Goal: Information Seeking & Learning: Check status

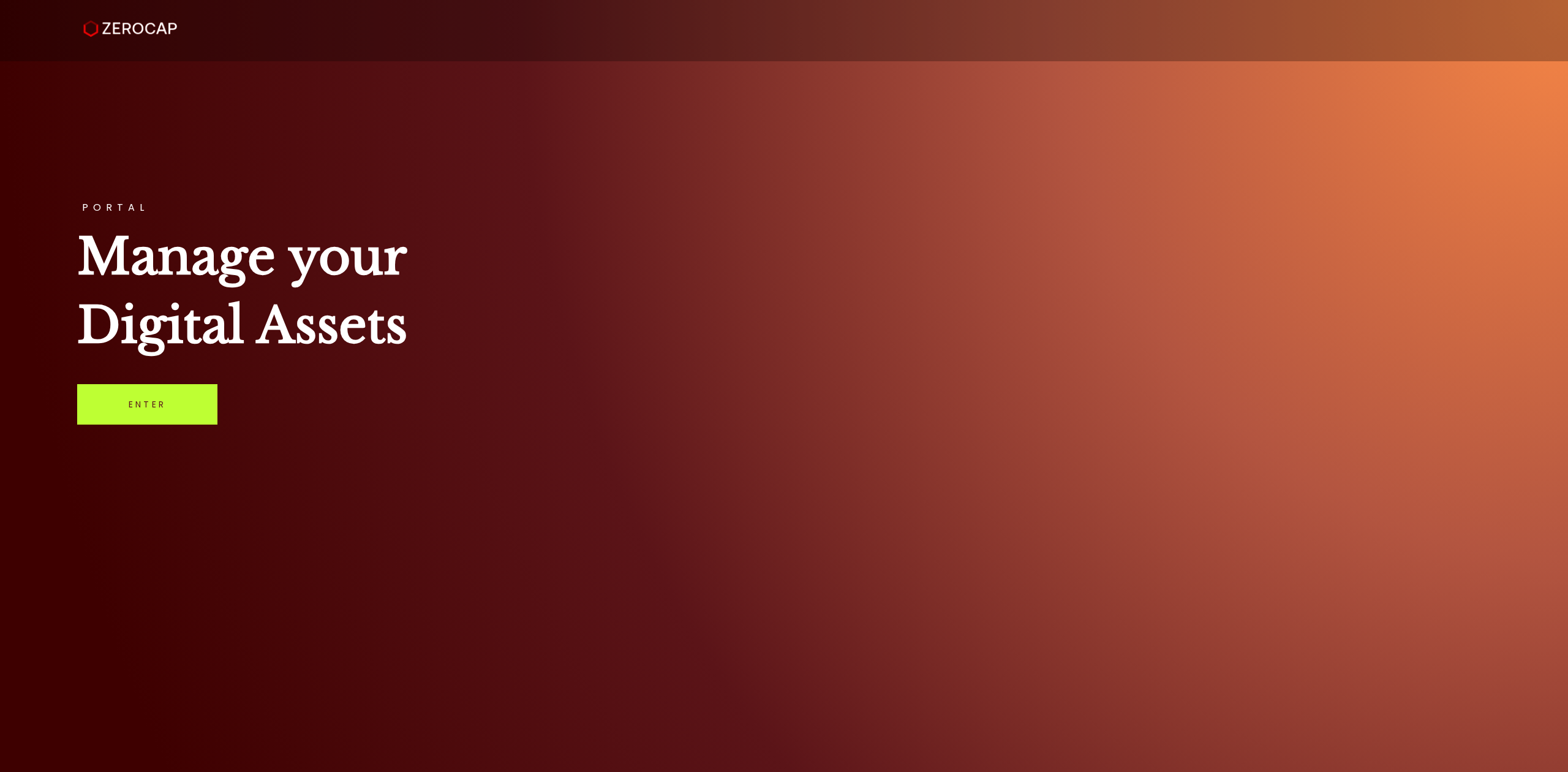
click at [178, 405] on link "Enter" at bounding box center [148, 404] width 141 height 41
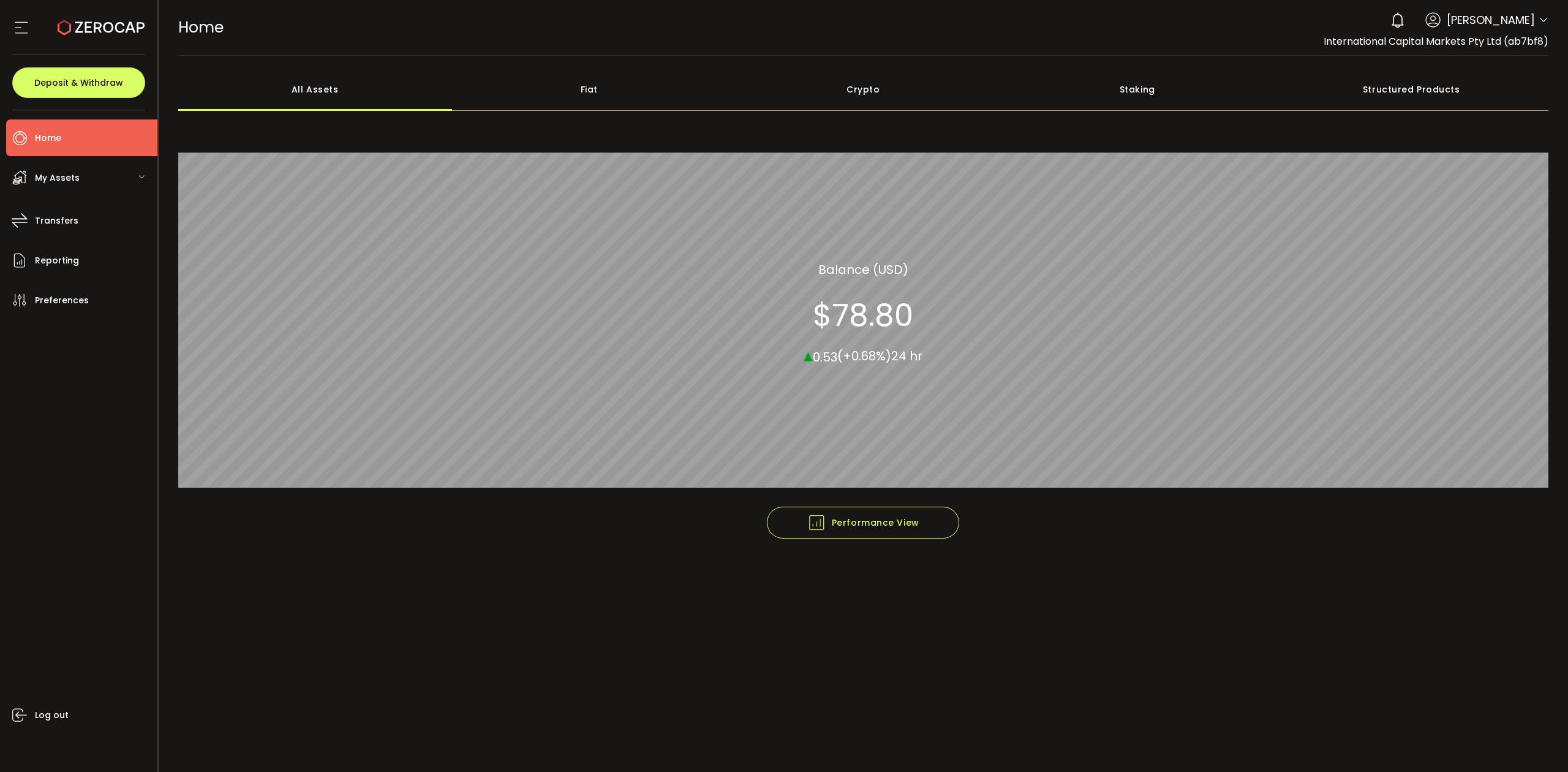
click at [1536, 18] on div "0 [PERSON_NAME] Account International Capital Markets Pty Ltd (ab7bf8) Raw Trad…" at bounding box center [1466, 20] width 164 height 27
drag, startPoint x: 1538, startPoint y: 20, endPoint x: 1525, endPoint y: 23, distance: 13.3
click at [1535, 17] on div "0 [PERSON_NAME] Account International Capital Markets Pty Ltd (ab7bf8) Raw Trad…" at bounding box center [1466, 20] width 164 height 27
drag, startPoint x: 1545, startPoint y: 24, endPoint x: 1532, endPoint y: 36, distance: 17.7
click at [1544, 25] on icon at bounding box center [1543, 20] width 10 height 10
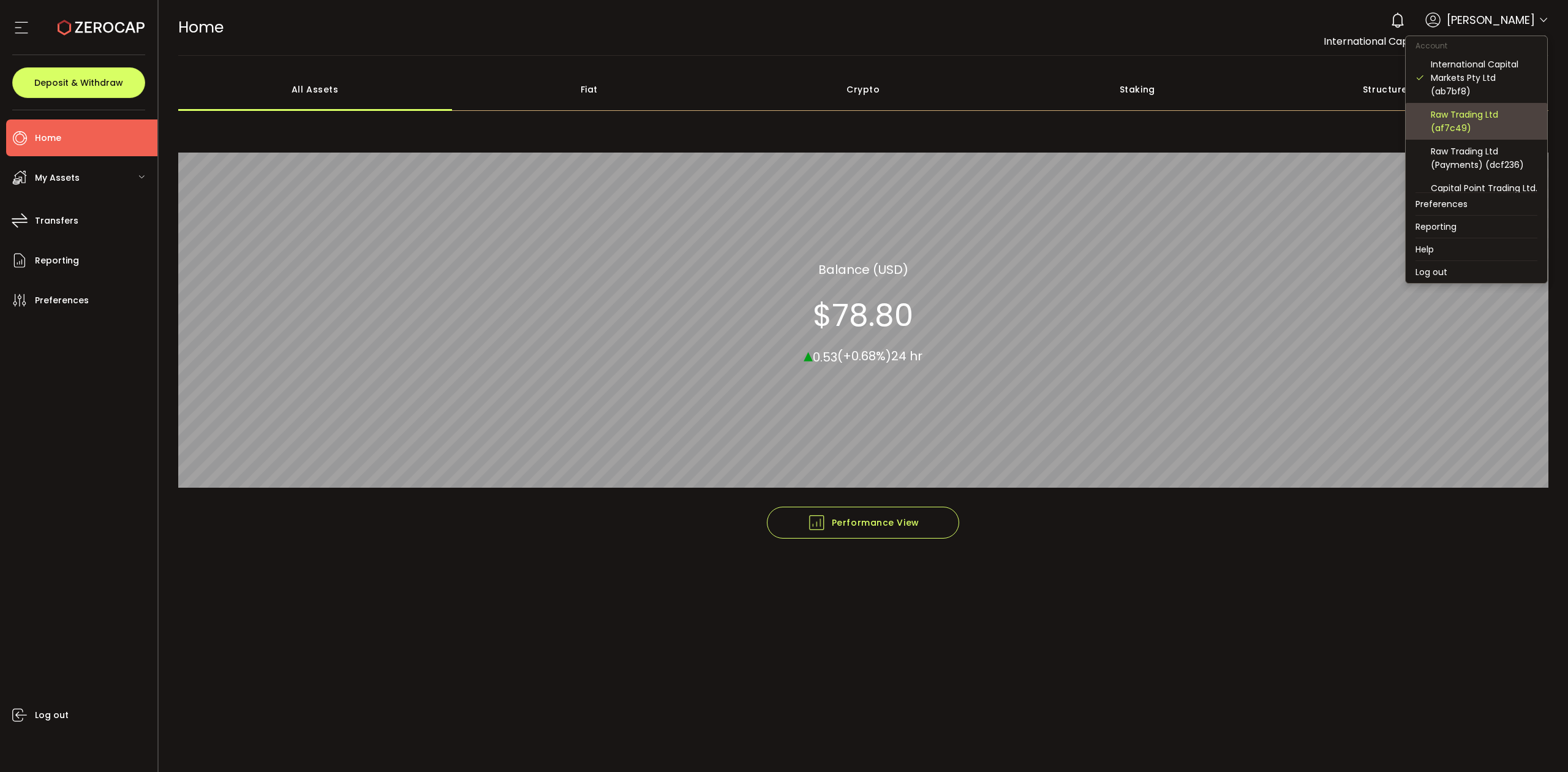
click at [1471, 117] on div "Raw Trading Ltd (af7c49)" at bounding box center [1484, 121] width 107 height 27
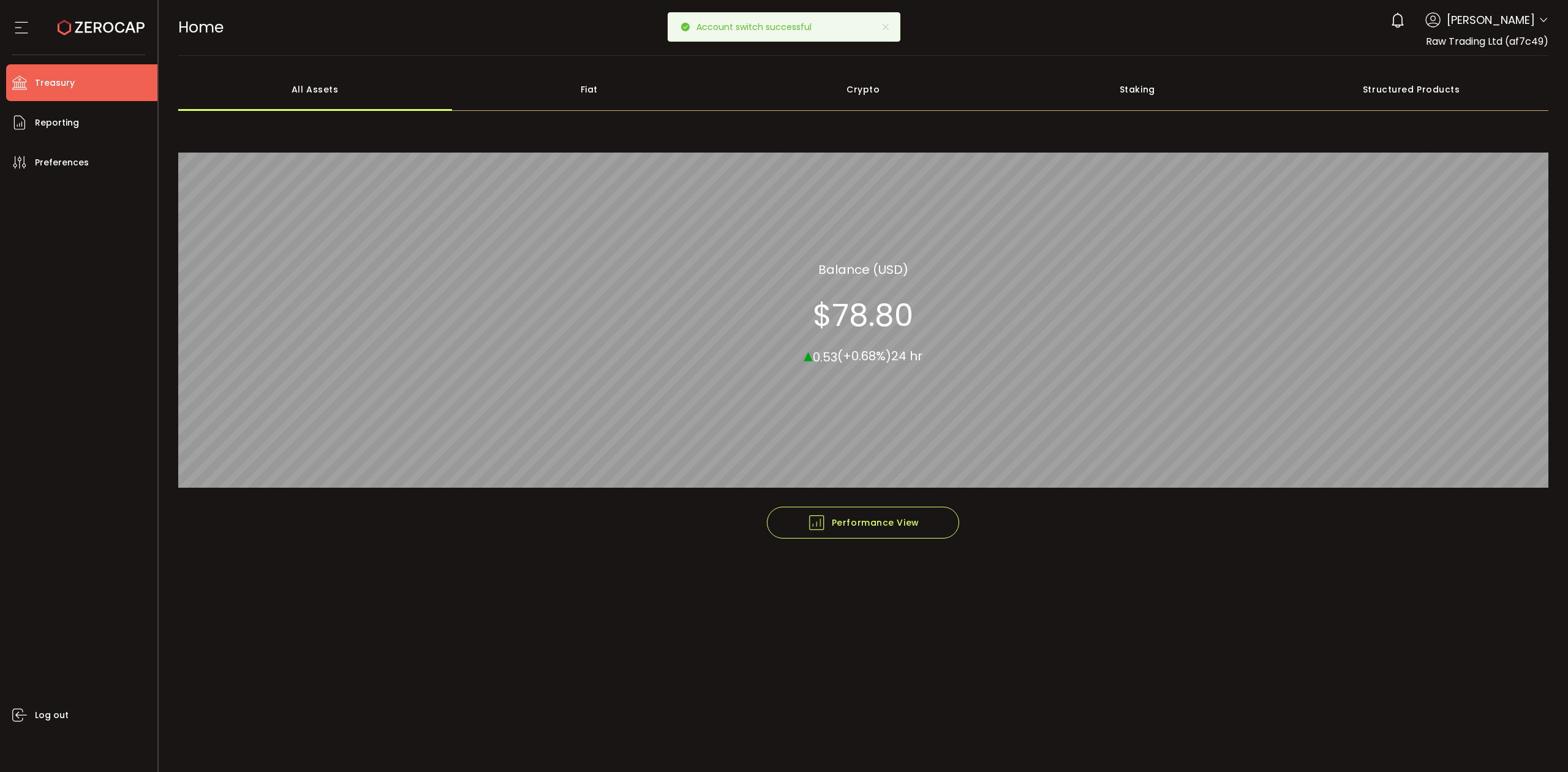
click at [72, 86] on span "Treasury" at bounding box center [55, 82] width 40 height 17
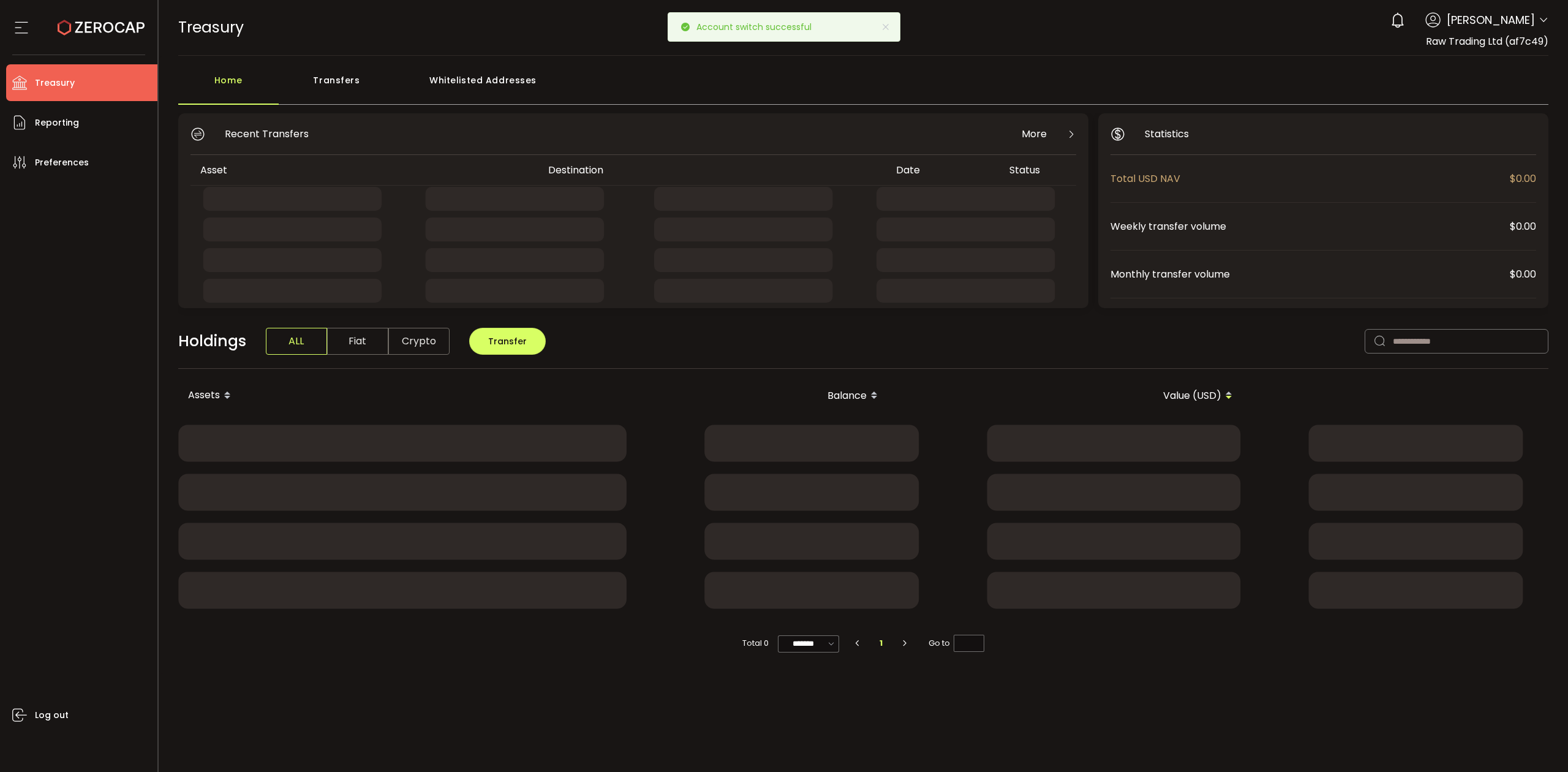
drag, startPoint x: 301, startPoint y: 82, endPoint x: 295, endPoint y: 86, distance: 7.2
click at [300, 83] on div "Transfers" at bounding box center [337, 86] width 116 height 36
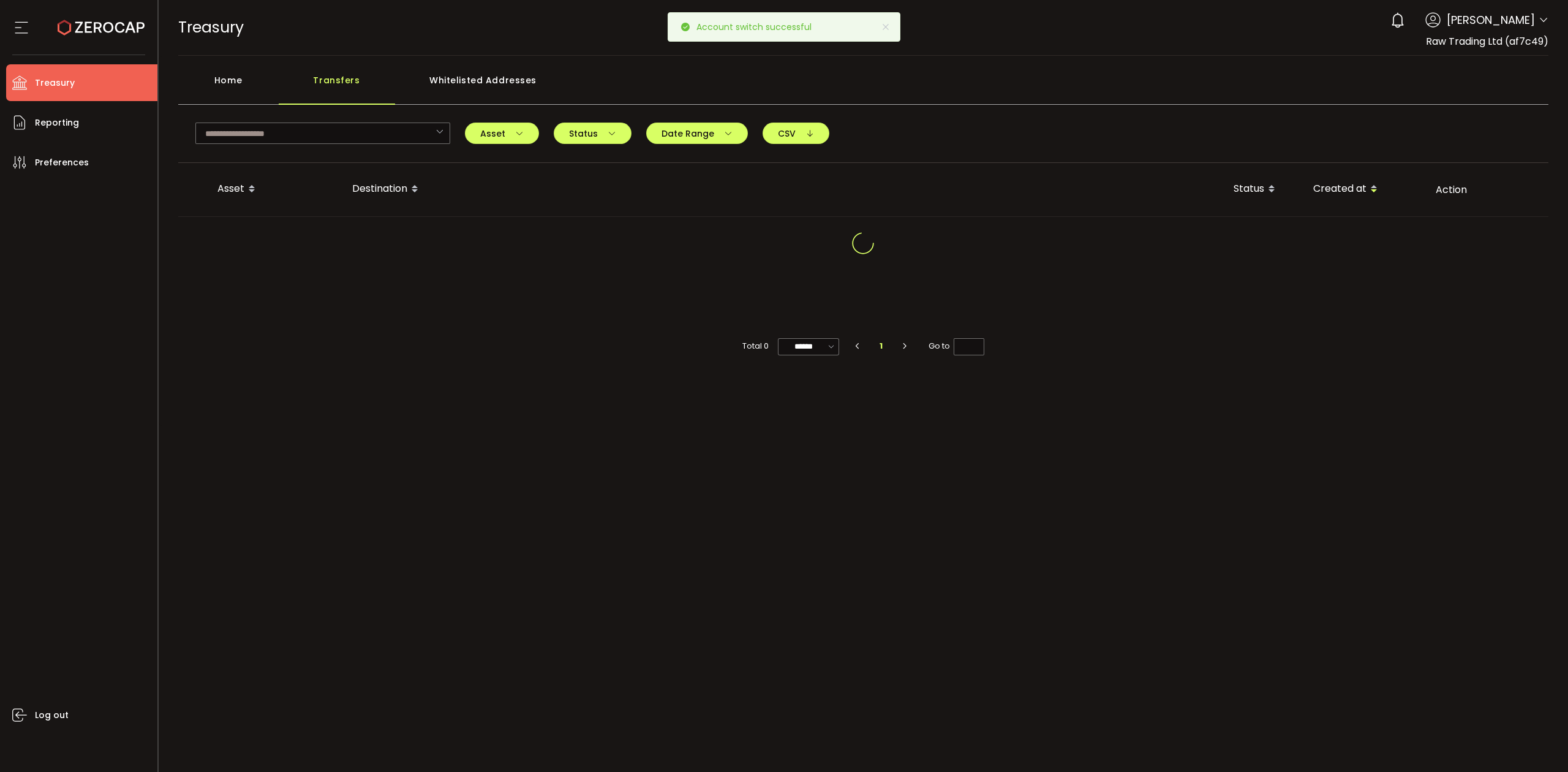
click at [233, 89] on div "Home" at bounding box center [228, 86] width 101 height 36
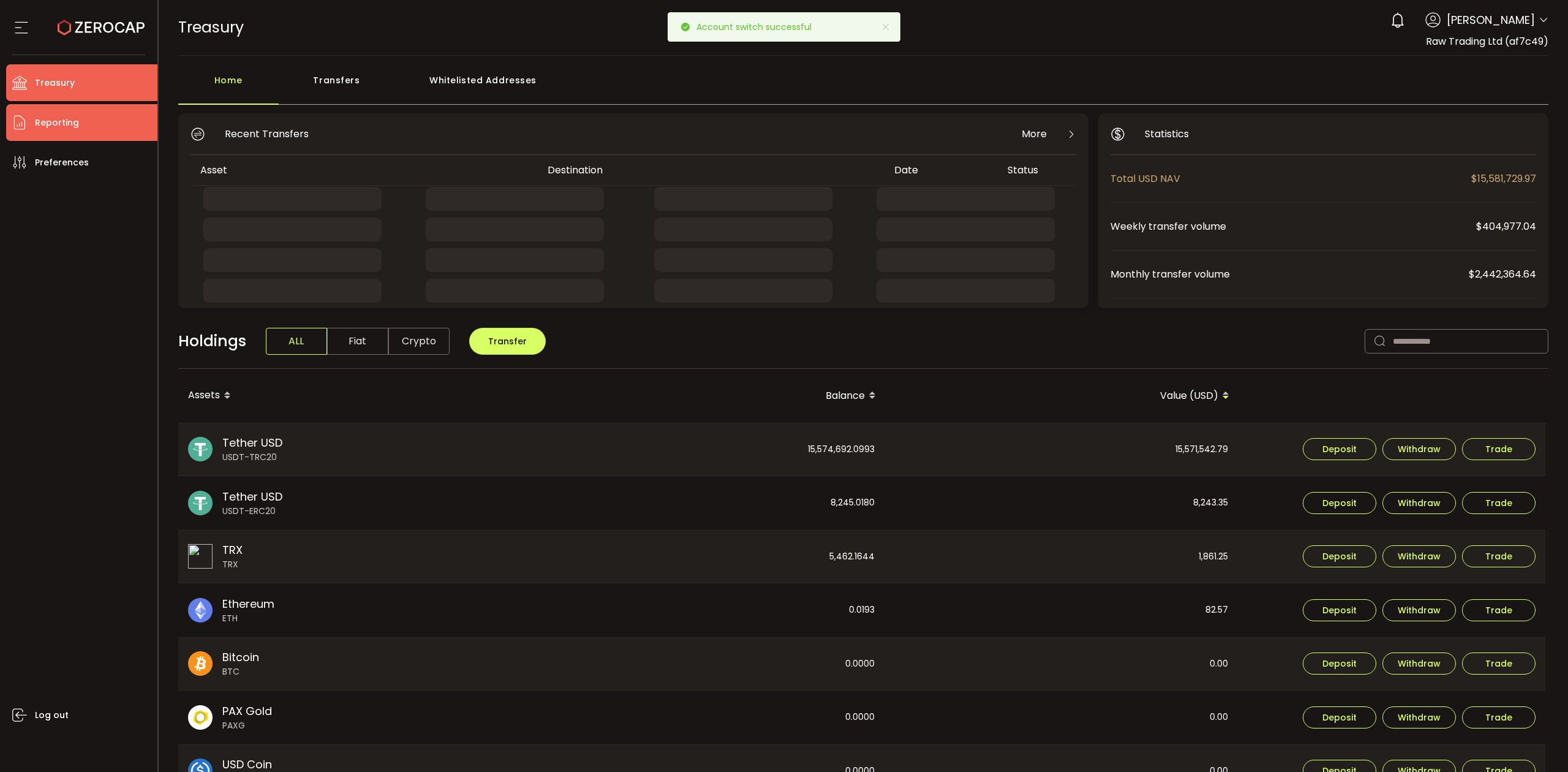
click at [94, 126] on li "Reporting" at bounding box center [82, 122] width 151 height 36
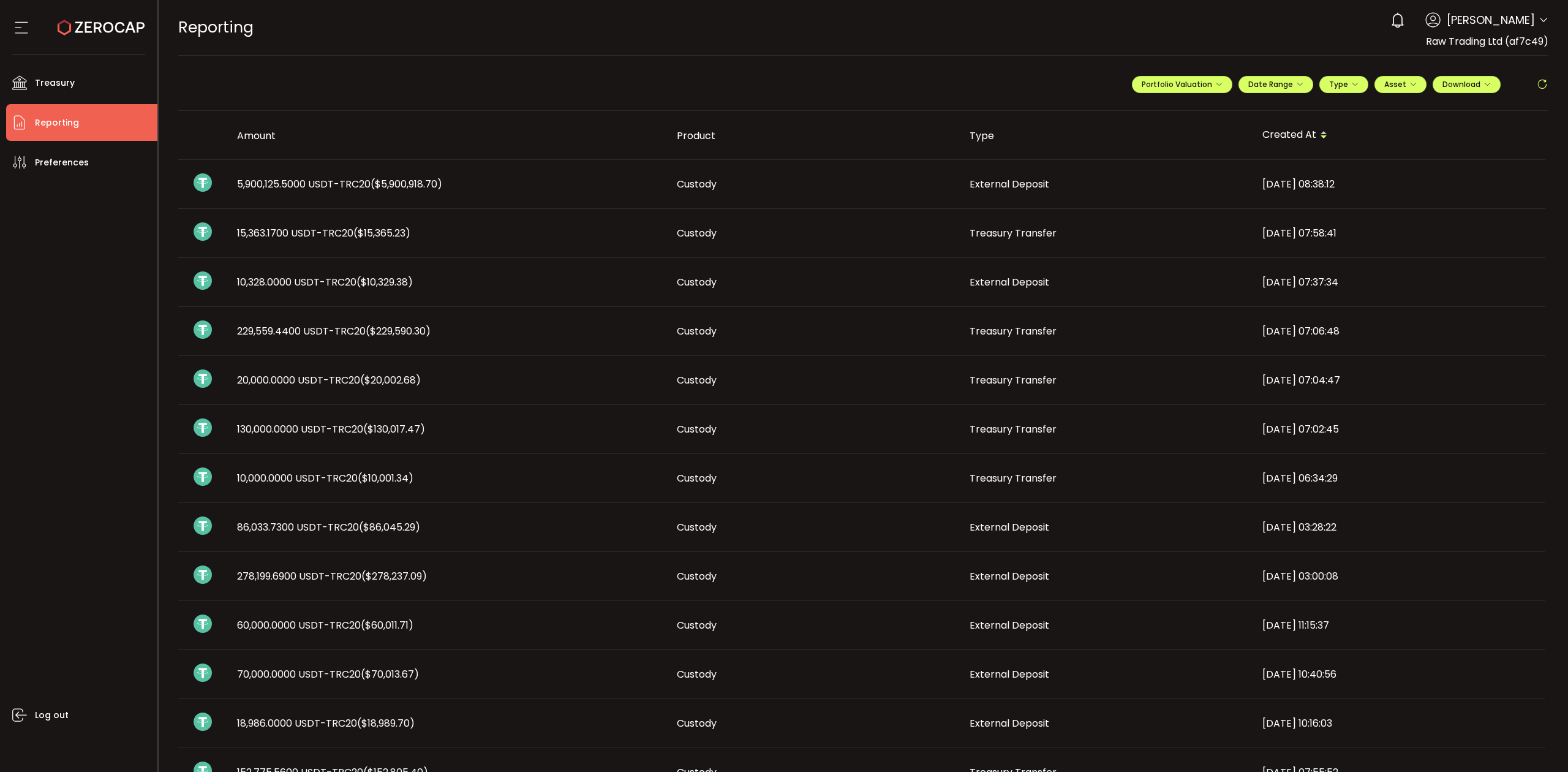
click at [540, 178] on div "5,900,125.5000 USDT-TRC20 ($5,900,918.70)" at bounding box center [447, 184] width 440 height 14
click at [415, 187] on span "($5,900,918.70)" at bounding box center [406, 184] width 72 height 14
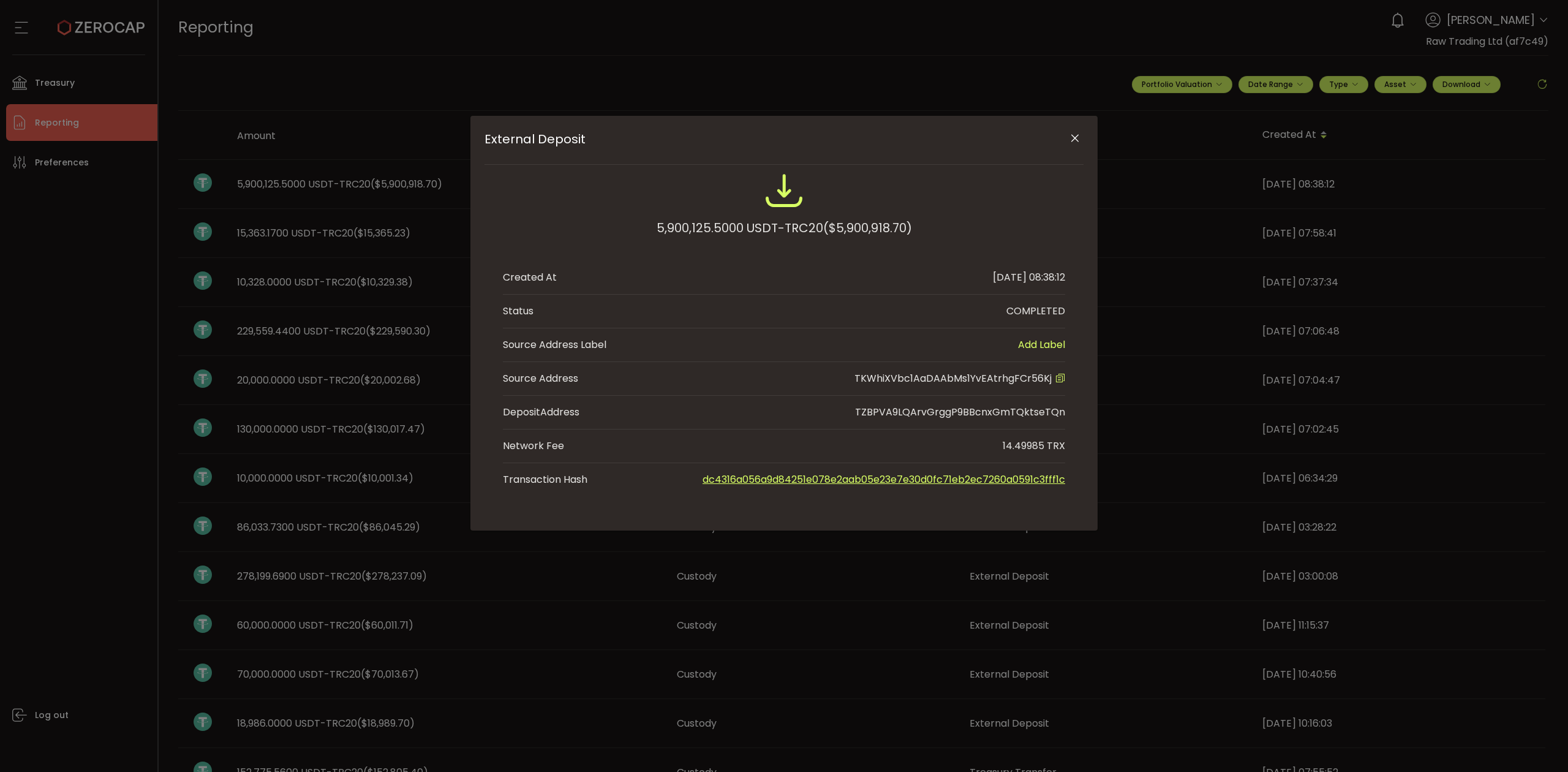
click at [797, 481] on link "dc4316a056a9d84251e078e2aab05e23e7e30d0fc71eb2ec7260a0591c3fff1c" at bounding box center [884, 479] width 363 height 14
